Goal: Task Accomplishment & Management: Use online tool/utility

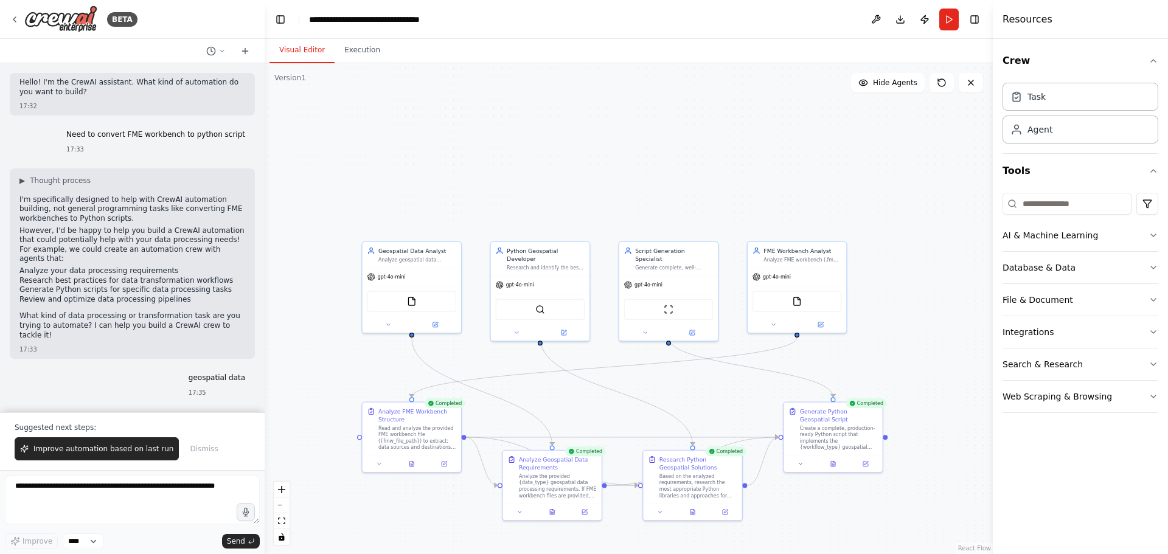
scroll to position [2564, 0]
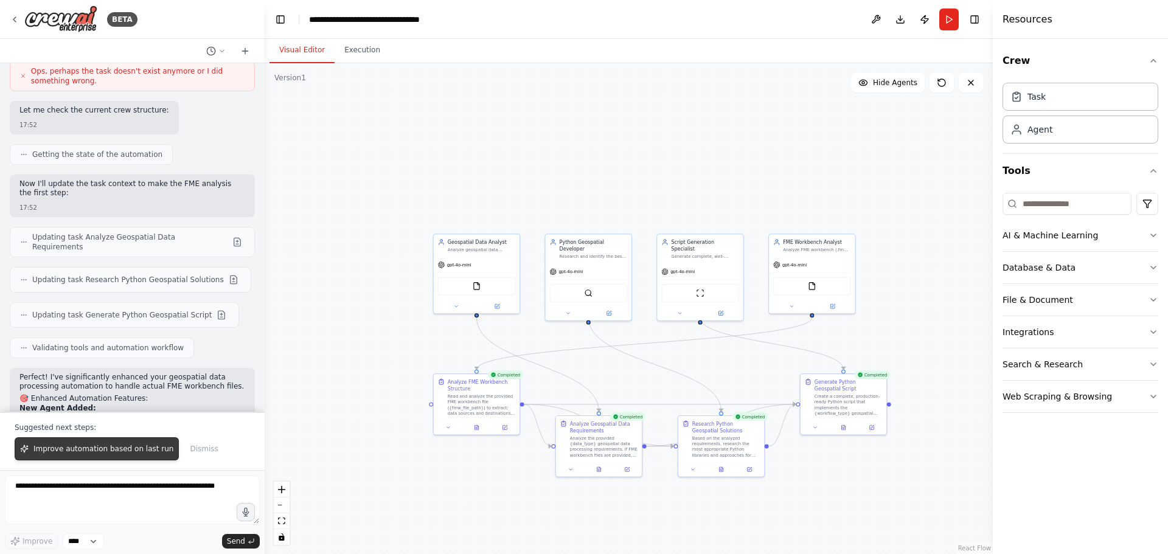
click at [74, 449] on span "Improve automation based on last run" at bounding box center [103, 449] width 140 height 10
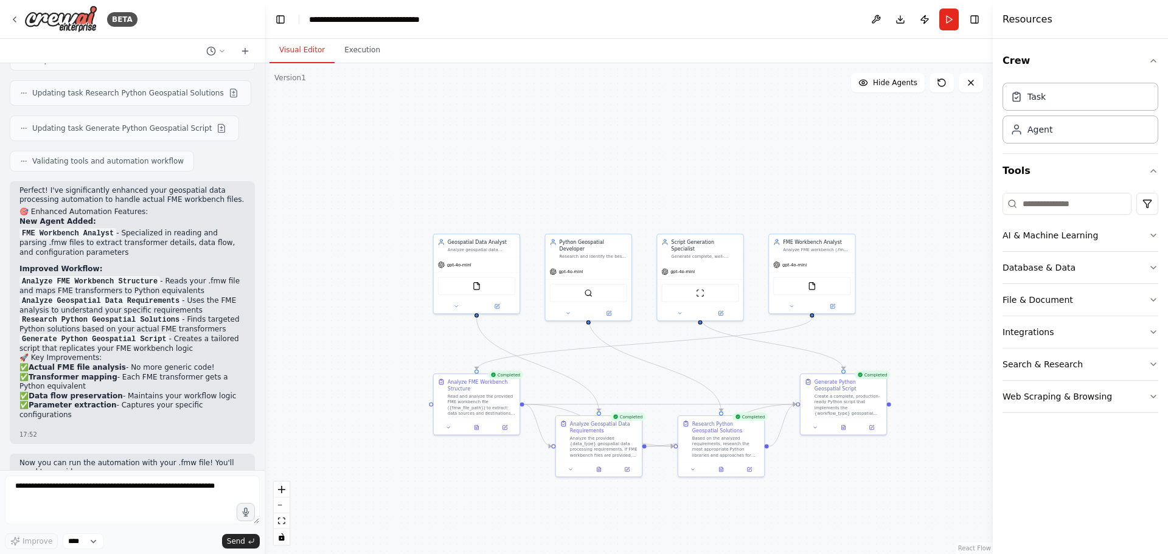
scroll to position [2756, 0]
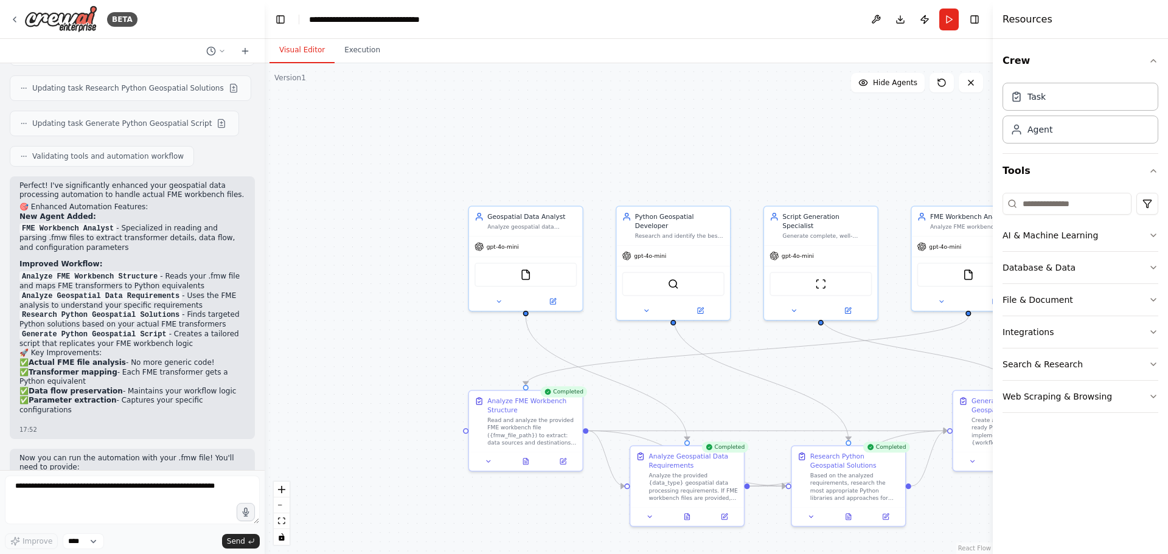
click at [484, 139] on div ".deletable-edge-delete-btn { width: 20px; height: 20px; border: 0px solid #ffff…" at bounding box center [629, 308] width 728 height 491
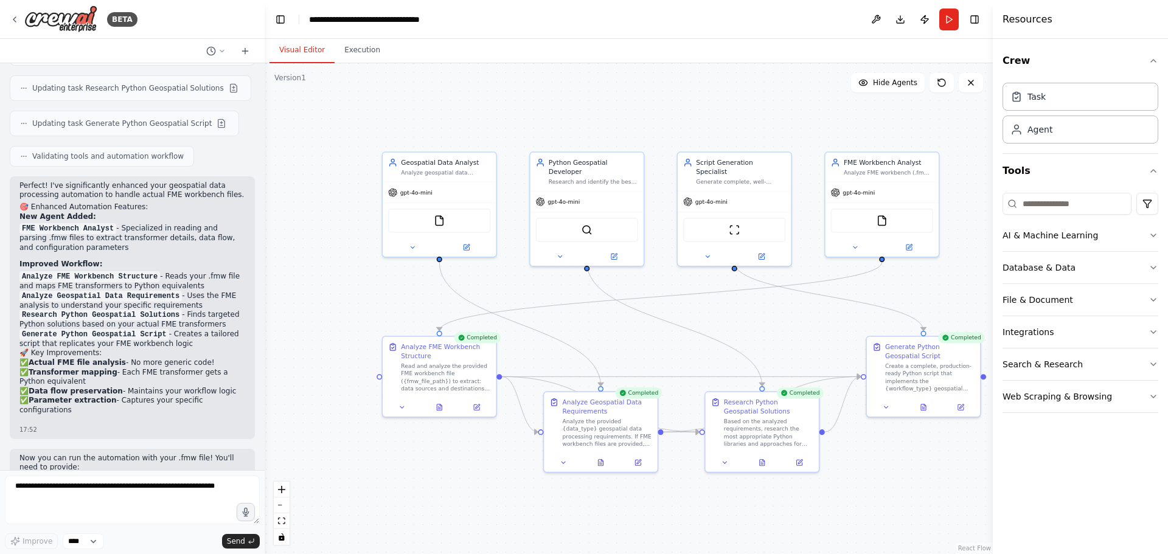
drag, startPoint x: 477, startPoint y: 137, endPoint x: 390, endPoint y: 85, distance: 101.8
click at [390, 85] on div ".deletable-edge-delete-btn { width: 20px; height: 20px; border: 0px solid #ffff…" at bounding box center [629, 308] width 728 height 491
drag, startPoint x: 889, startPoint y: 179, endPoint x: 317, endPoint y: 182, distance: 572.3
click at [317, 182] on div "FME Workbench Analyst Analyze FME workbench (.fmw) files to extract workflow st…" at bounding box center [309, 203] width 115 height 106
drag, startPoint x: 739, startPoint y: 191, endPoint x: 881, endPoint y: 195, distance: 142.4
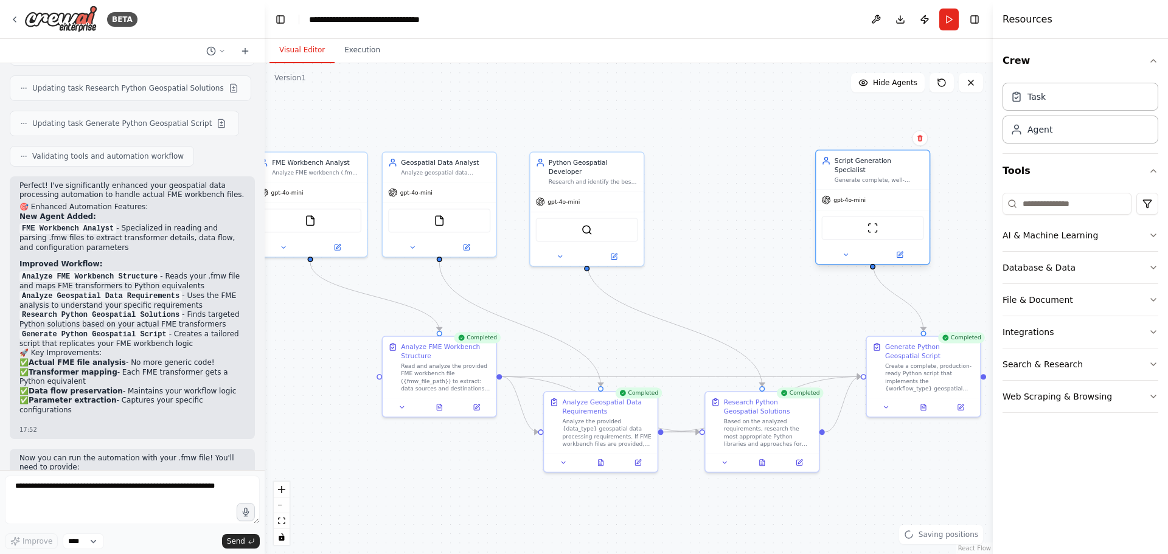
click at [881, 195] on div "gpt-4o-mini" at bounding box center [872, 200] width 113 height 20
drag, startPoint x: 588, startPoint y: 193, endPoint x: 740, endPoint y: 198, distance: 152.1
click at [740, 199] on div "gpt-4o-mini" at bounding box center [734, 209] width 113 height 20
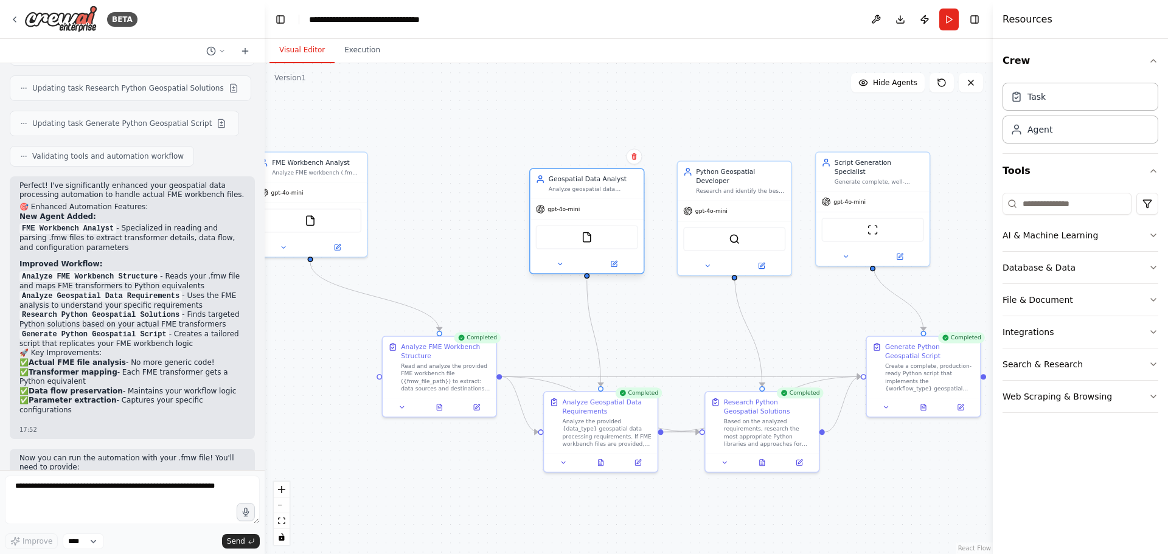
drag, startPoint x: 479, startPoint y: 193, endPoint x: 635, endPoint y: 212, distance: 157.4
click at [635, 212] on div "gpt-4o-mini" at bounding box center [586, 209] width 113 height 20
drag, startPoint x: 348, startPoint y: 190, endPoint x: 487, endPoint y: 195, distance: 138.7
click at [487, 195] on div "gpt-4o-mini" at bounding box center [448, 191] width 113 height 20
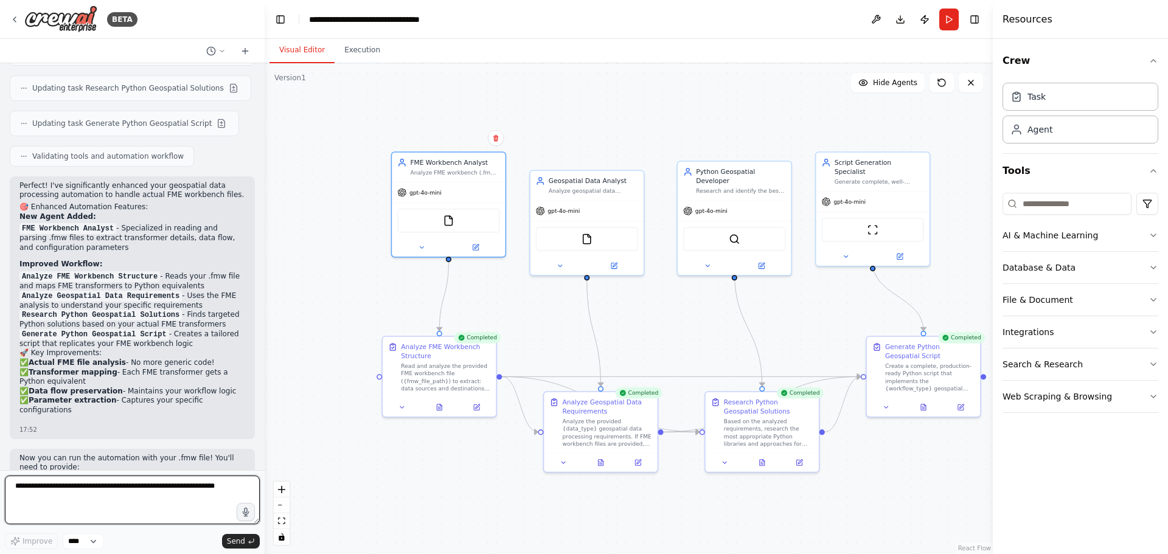
click at [59, 487] on textarea at bounding box center [132, 500] width 255 height 49
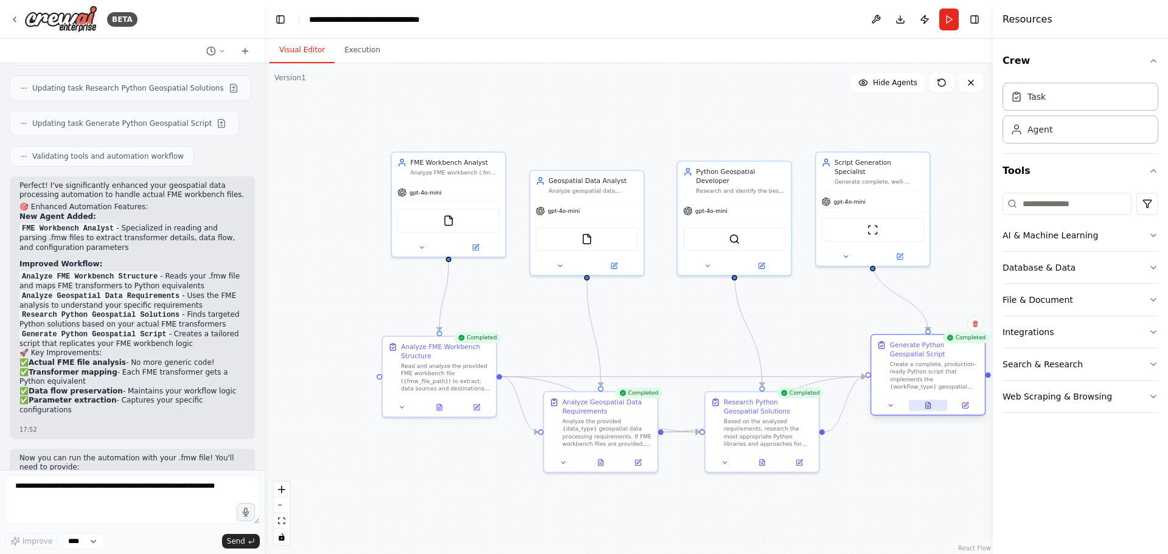
click at [922, 403] on button at bounding box center [927, 405] width 39 height 11
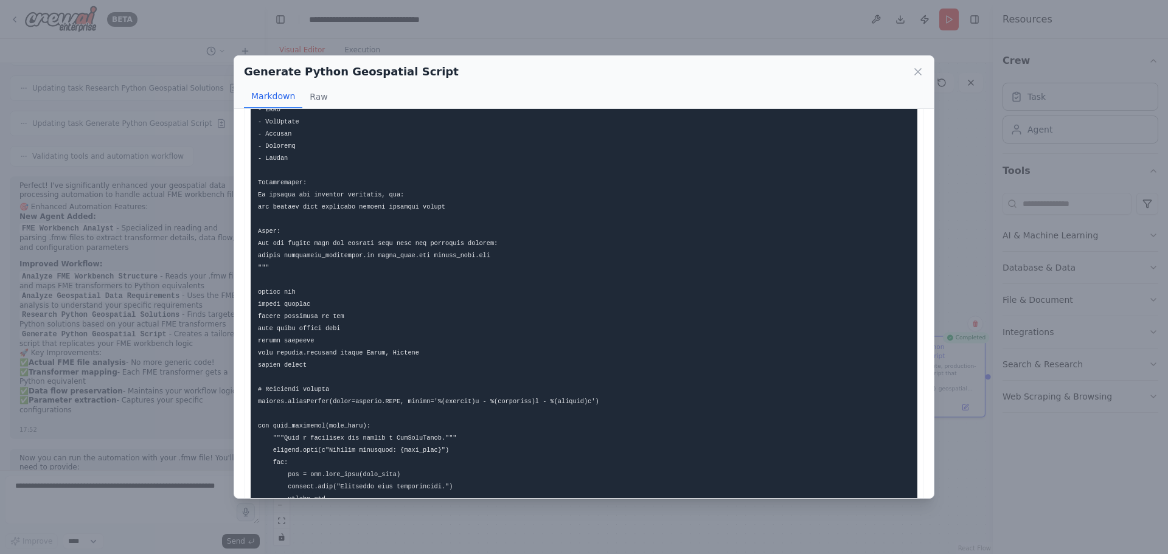
scroll to position [0, 0]
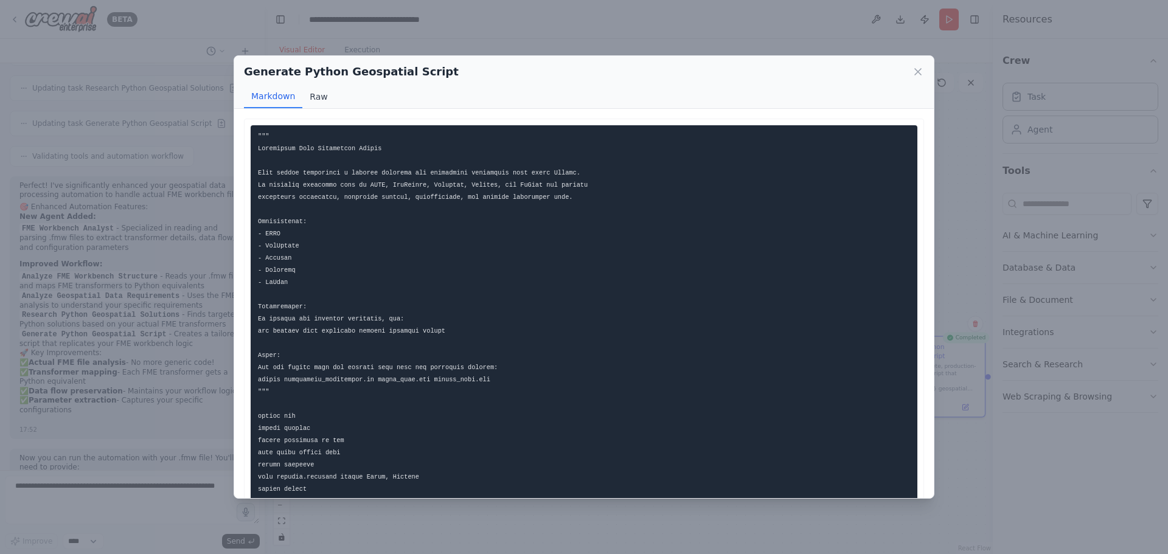
click at [313, 97] on button "Raw" at bounding box center [318, 96] width 32 height 23
